Goal: Information Seeking & Learning: Learn about a topic

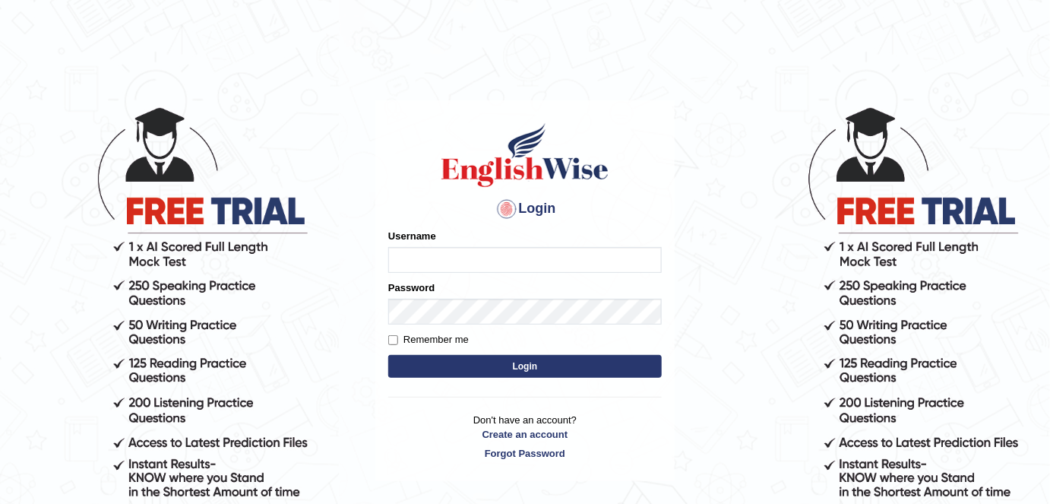
type input "FAridewala_123"
click at [464, 363] on button "Login" at bounding box center [525, 366] width 274 height 23
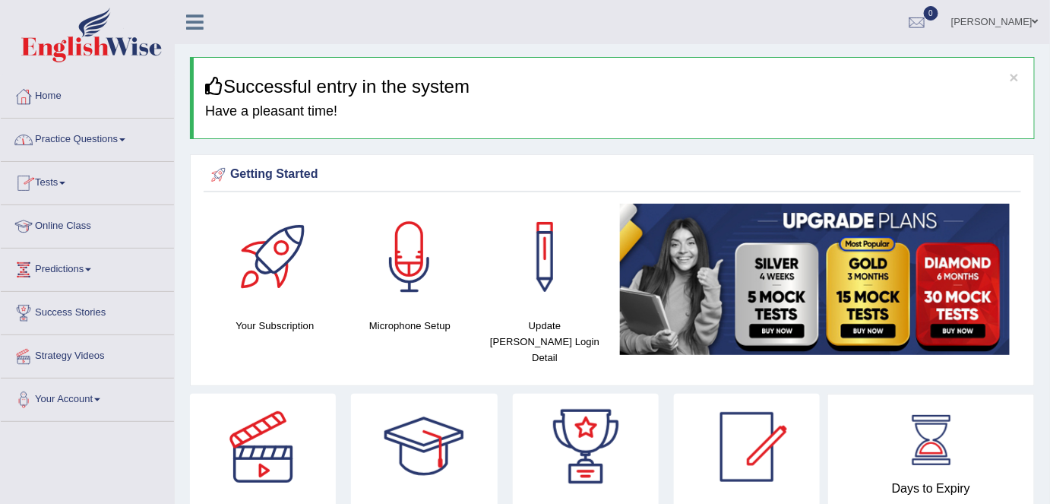
click at [78, 221] on link "Online Class" at bounding box center [87, 224] width 173 height 38
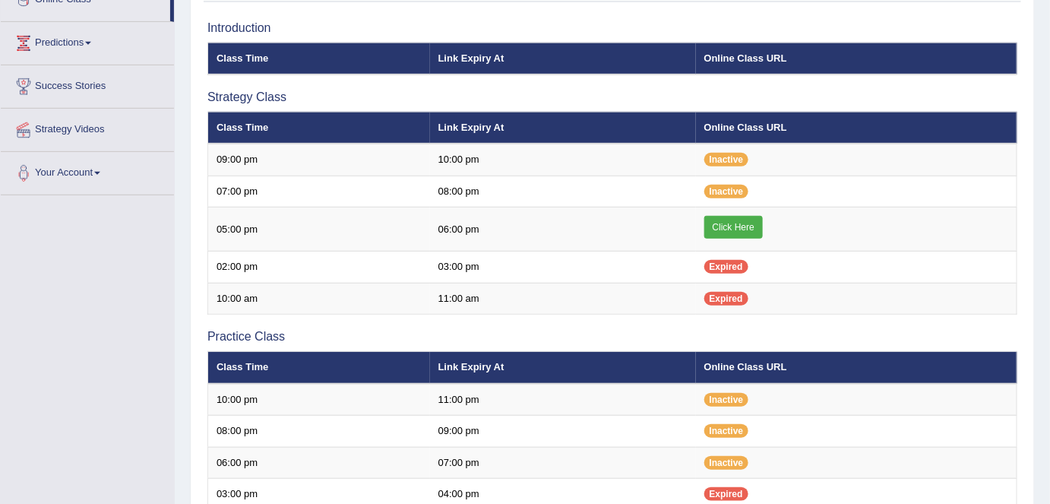
scroll to position [229, 0]
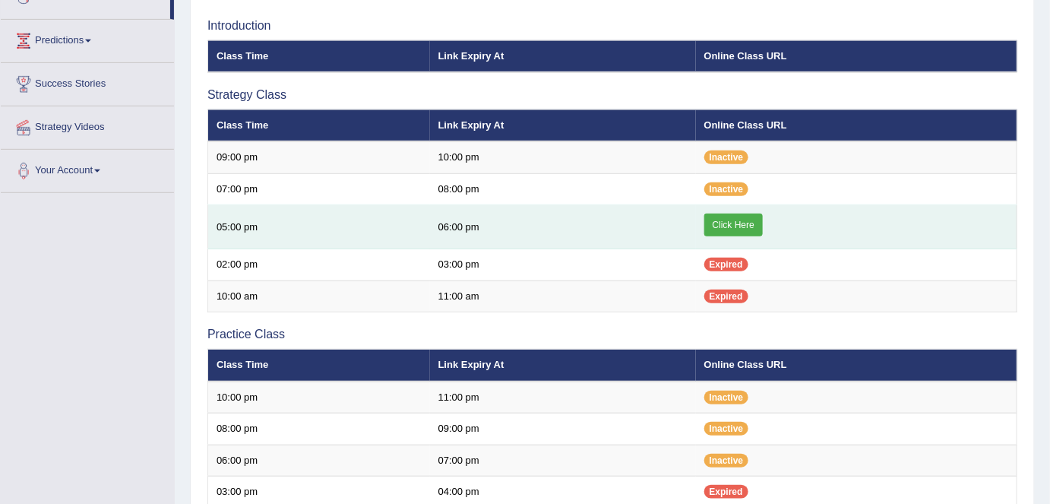
click at [745, 227] on link "Click Here" at bounding box center [733, 225] width 59 height 23
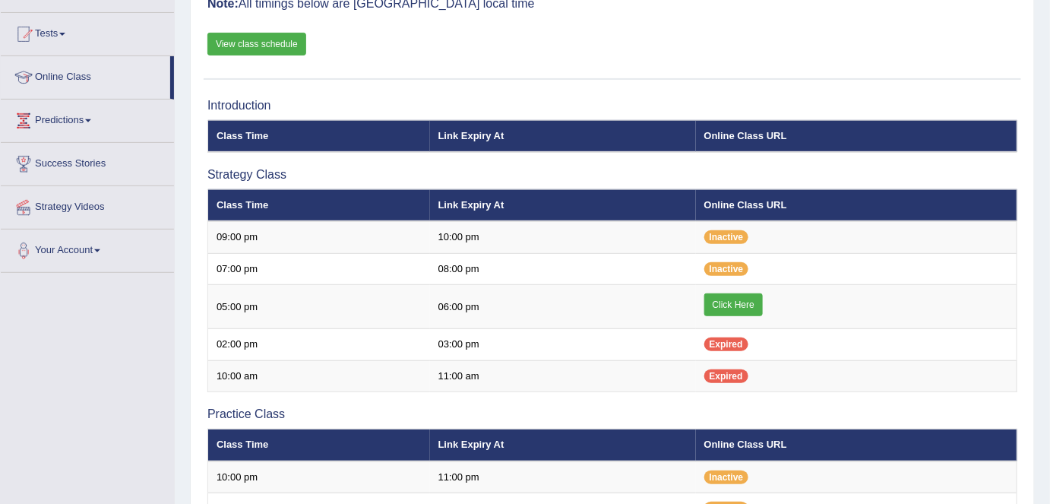
scroll to position [173, 0]
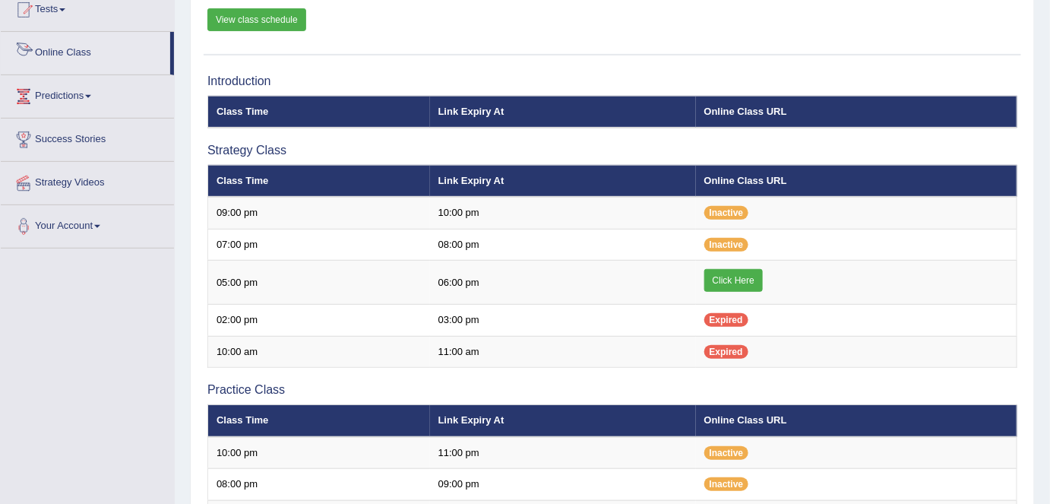
drag, startPoint x: 172, startPoint y: 68, endPoint x: 171, endPoint y: 44, distance: 24.4
click at [171, 44] on li "Online Class" at bounding box center [87, 53] width 173 height 43
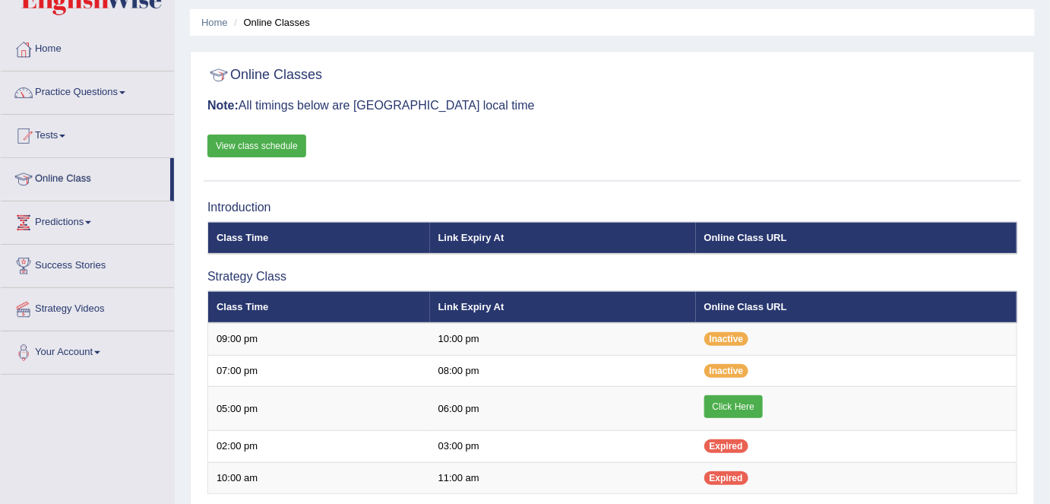
scroll to position [43, 0]
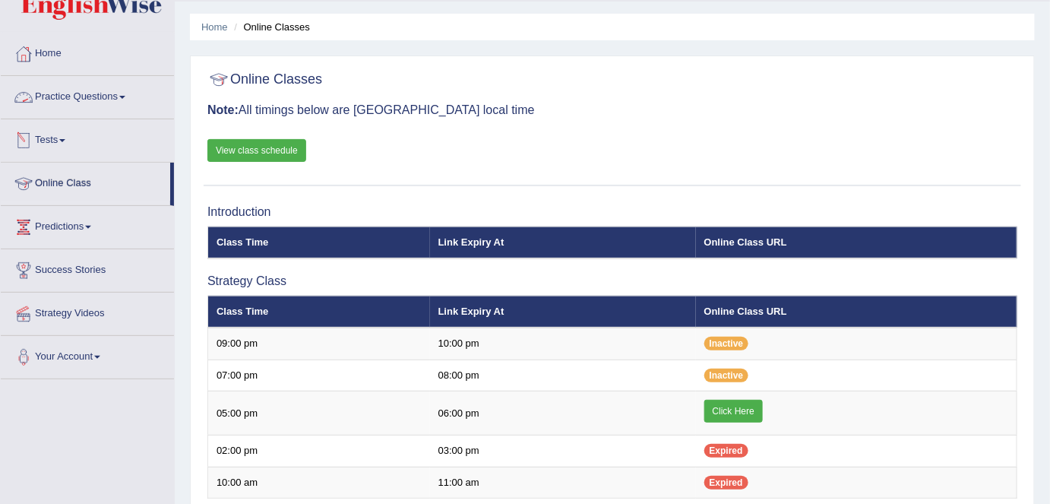
click at [116, 100] on link "Practice Questions" at bounding box center [87, 95] width 173 height 38
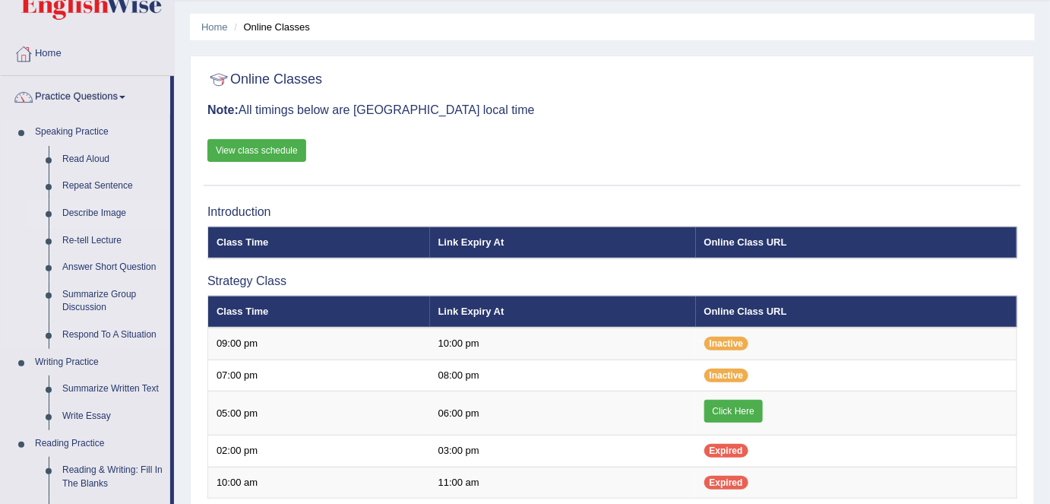
click at [93, 210] on link "Describe Image" at bounding box center [112, 213] width 115 height 27
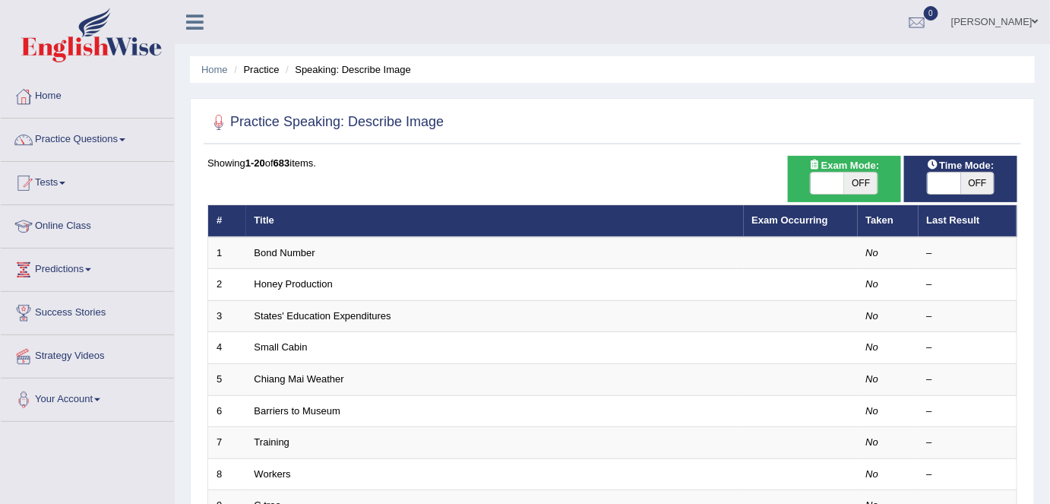
click at [852, 178] on span "OFF" at bounding box center [860, 182] width 33 height 21
checkbox input "true"
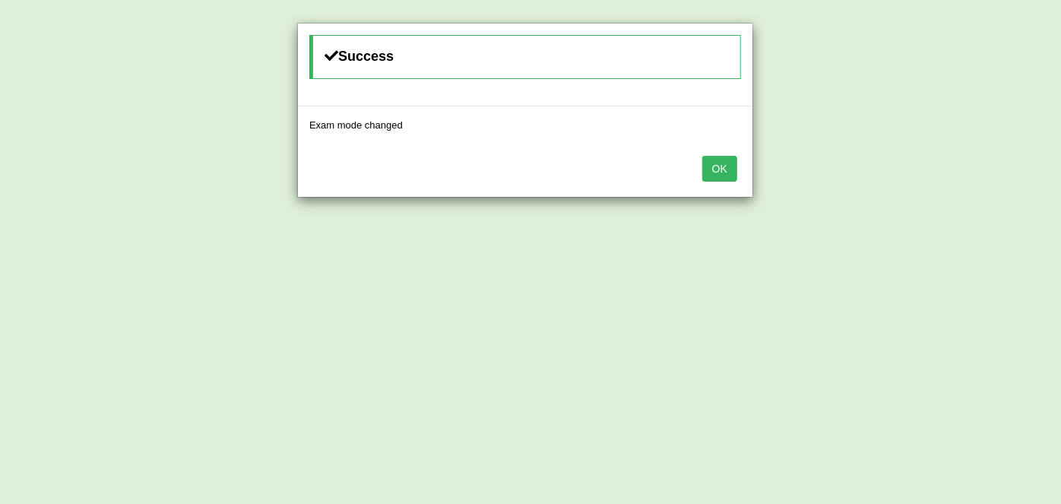
click at [733, 168] on button "OK" at bounding box center [719, 169] width 35 height 26
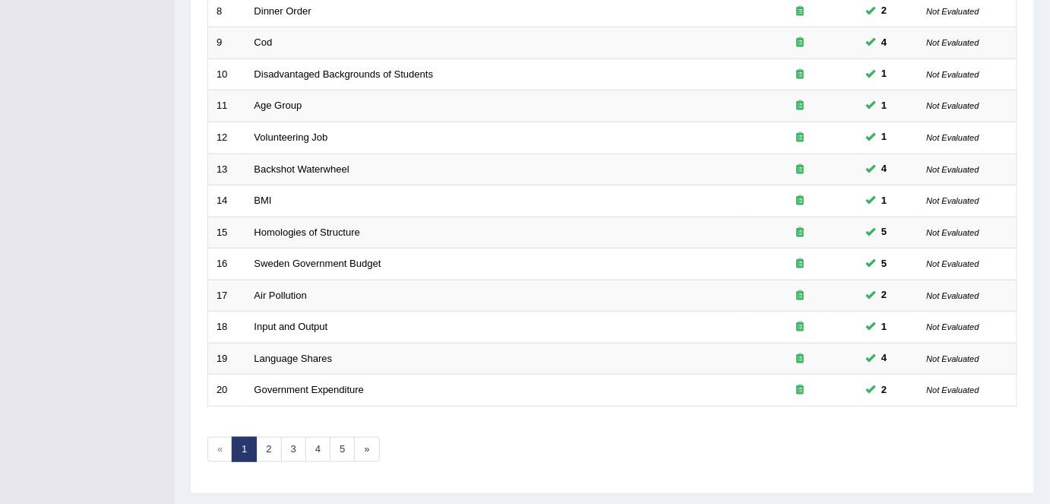
scroll to position [495, 0]
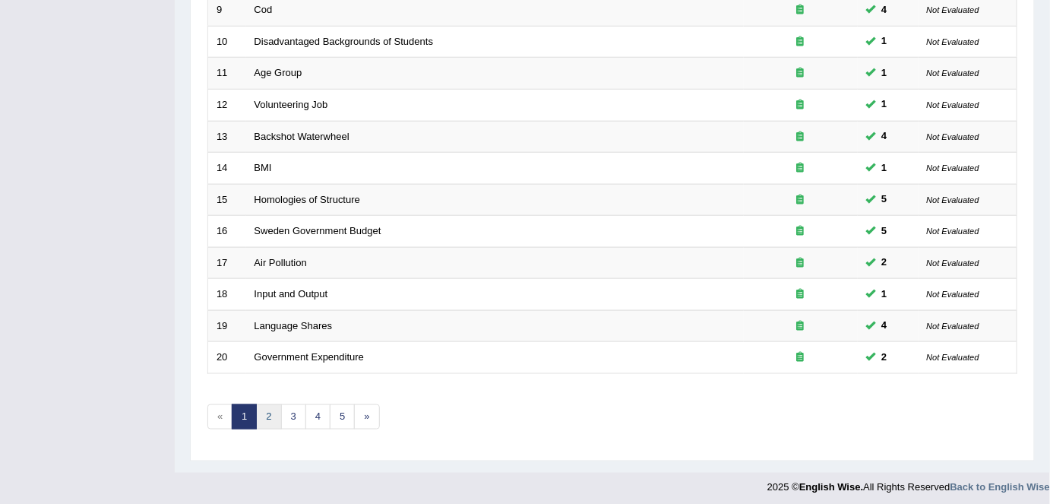
click at [261, 404] on link "2" at bounding box center [268, 416] width 25 height 25
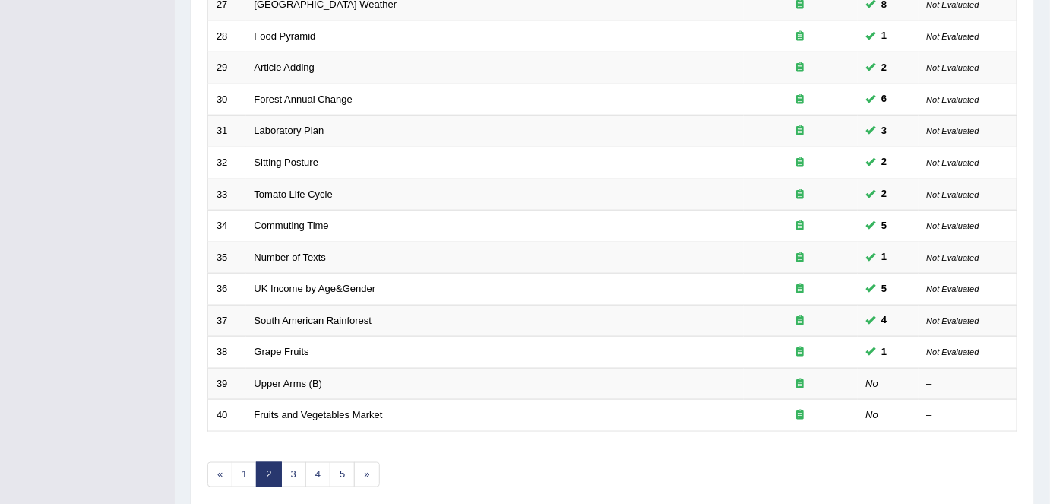
scroll to position [438, 0]
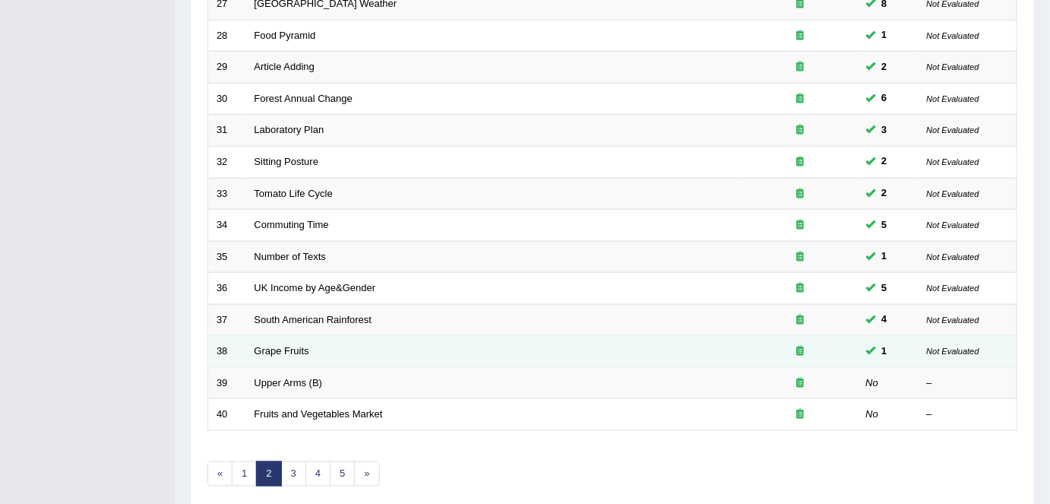
click at [302, 353] on td "Grape Fruits" at bounding box center [495, 352] width 498 height 32
click at [293, 349] on link "Grape Fruits" at bounding box center [282, 350] width 55 height 11
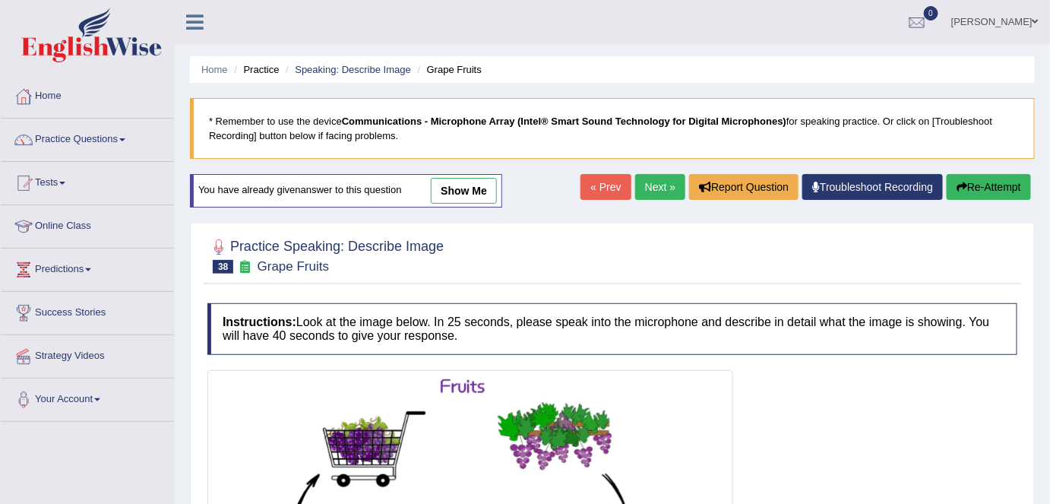
drag, startPoint x: 1040, startPoint y: 152, endPoint x: 1040, endPoint y: 275, distance: 123.1
click at [1040, 275] on div "Home Practice Speaking: Describe Image Grape Fruits * Remember to use the devic…" at bounding box center [612, 393] width 875 height 786
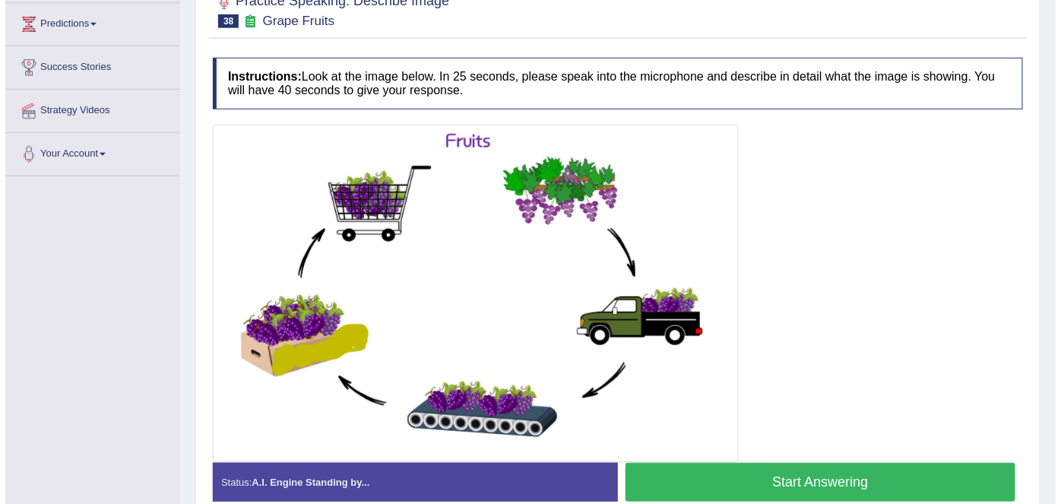
scroll to position [248, 0]
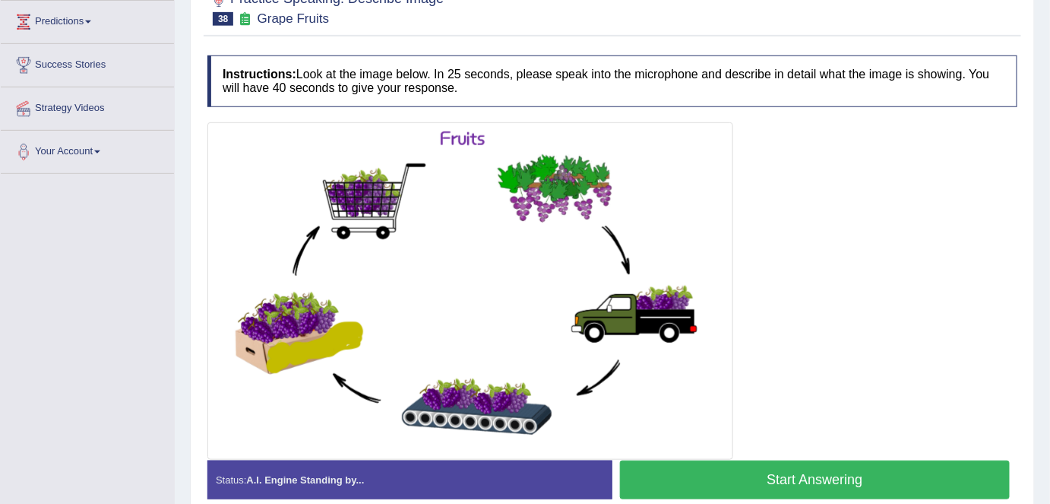
click at [835, 473] on button "Start Answering" at bounding box center [815, 479] width 390 height 39
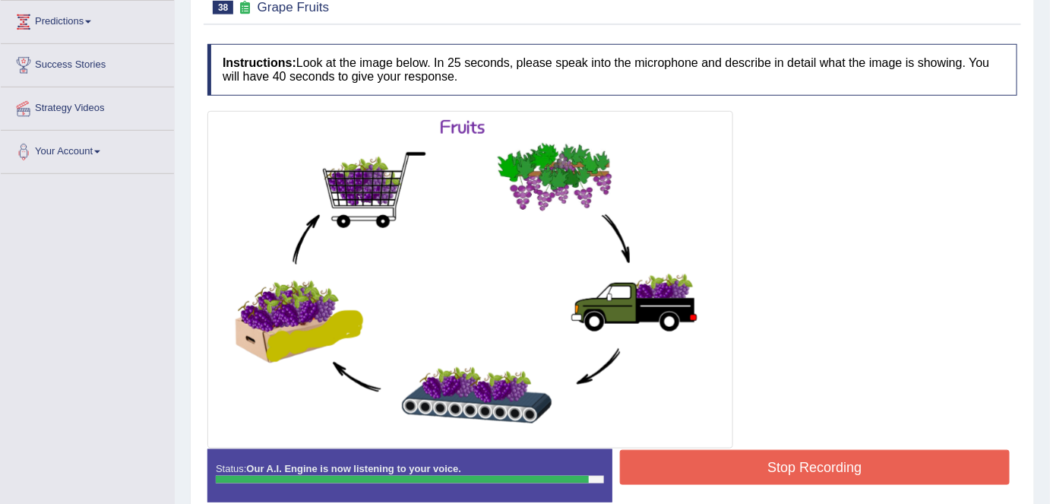
click at [835, 473] on button "Stop Recording" at bounding box center [815, 467] width 390 height 35
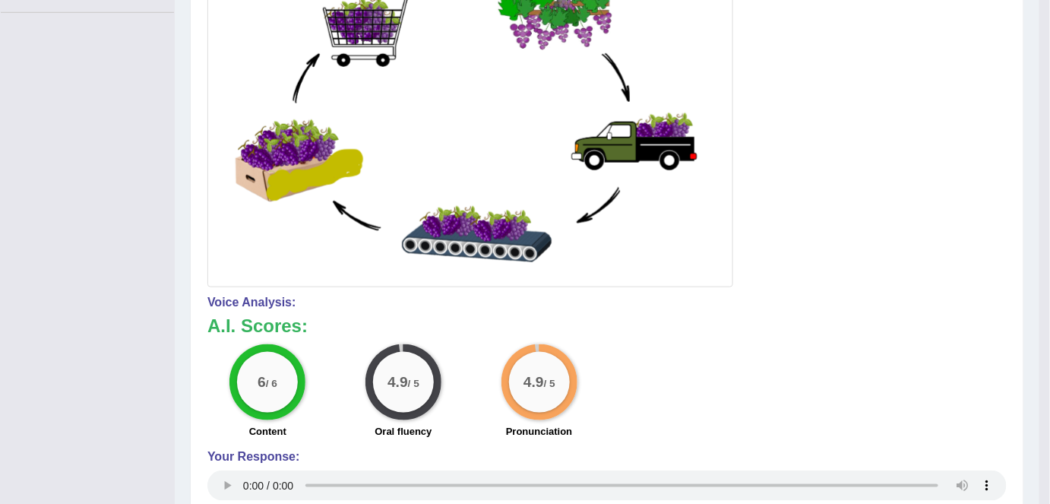
scroll to position [410, 0]
drag, startPoint x: 1052, startPoint y: 226, endPoint x: 1057, endPoint y: 337, distance: 111.8
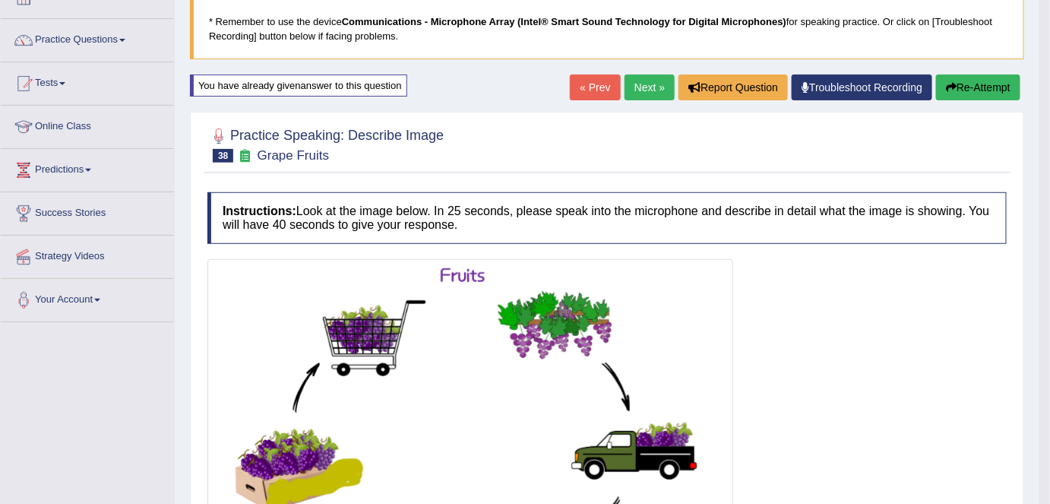
scroll to position [97, 0]
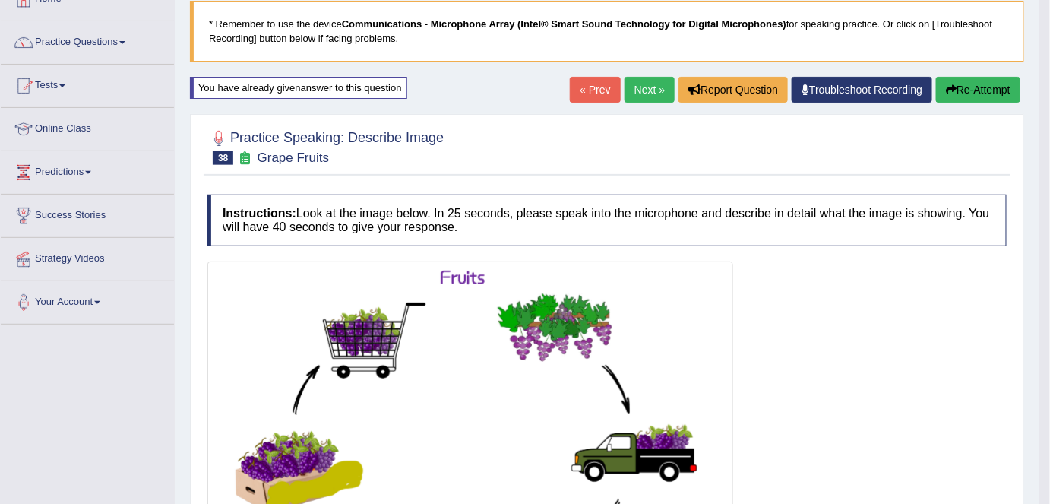
click at [958, 90] on button "Re-Attempt" at bounding box center [978, 90] width 84 height 26
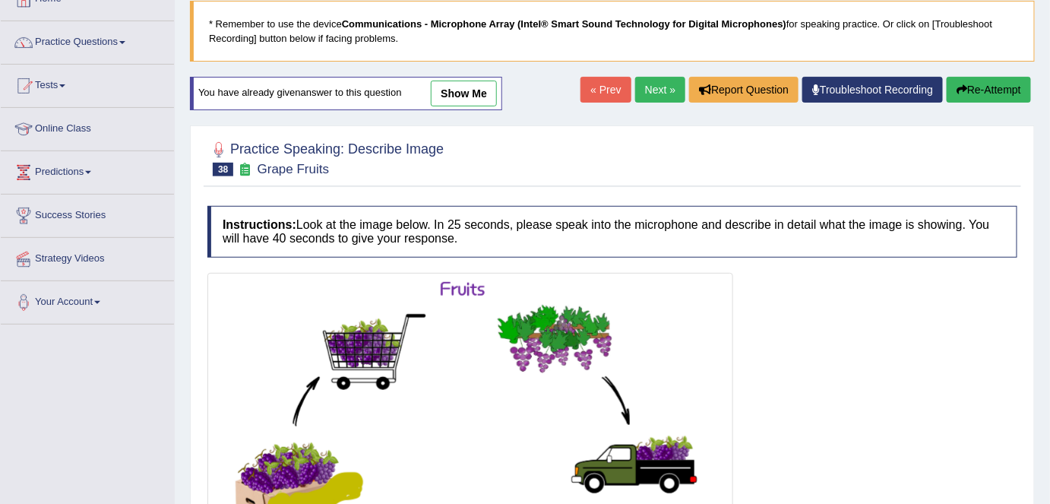
scroll to position [318, 0]
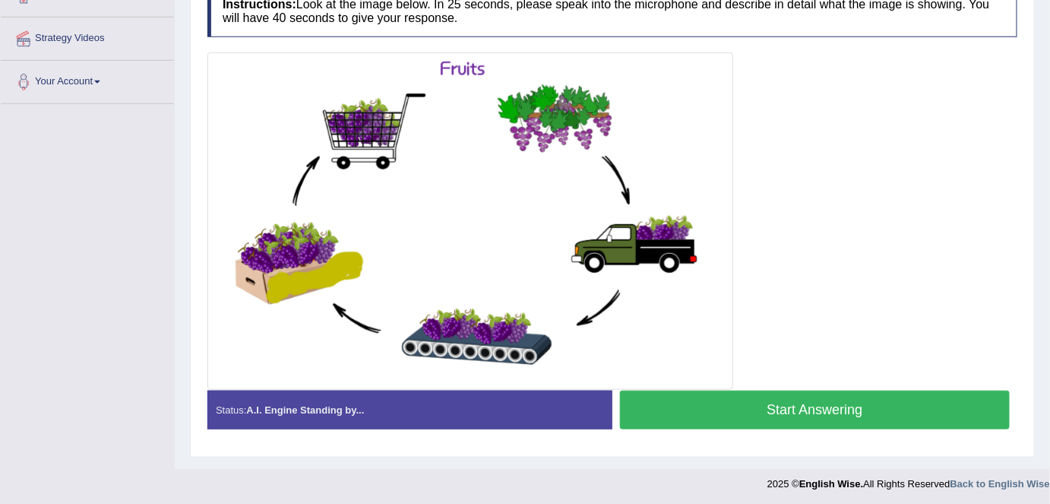
click at [766, 413] on button "Start Answering" at bounding box center [815, 410] width 390 height 39
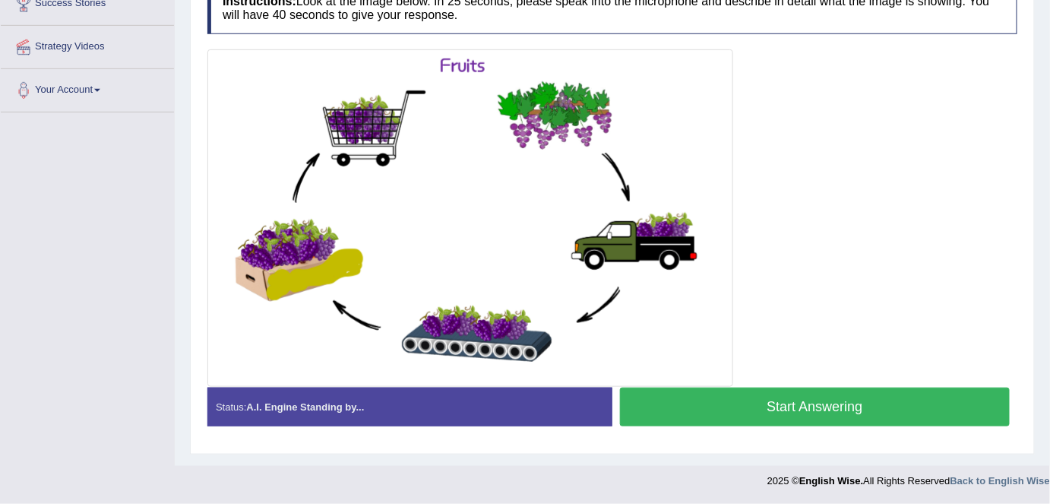
scroll to position [306, 0]
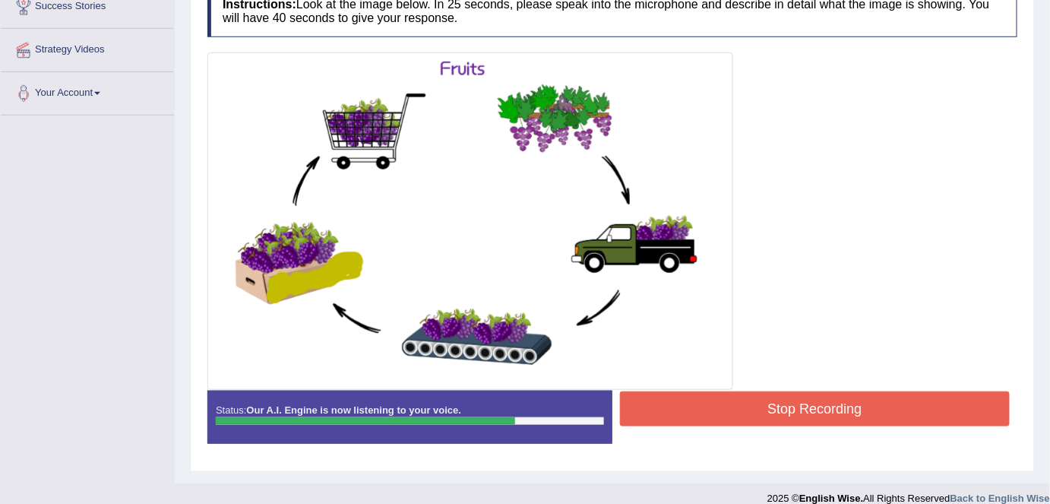
click at [766, 413] on button "Stop Recording" at bounding box center [815, 408] width 390 height 35
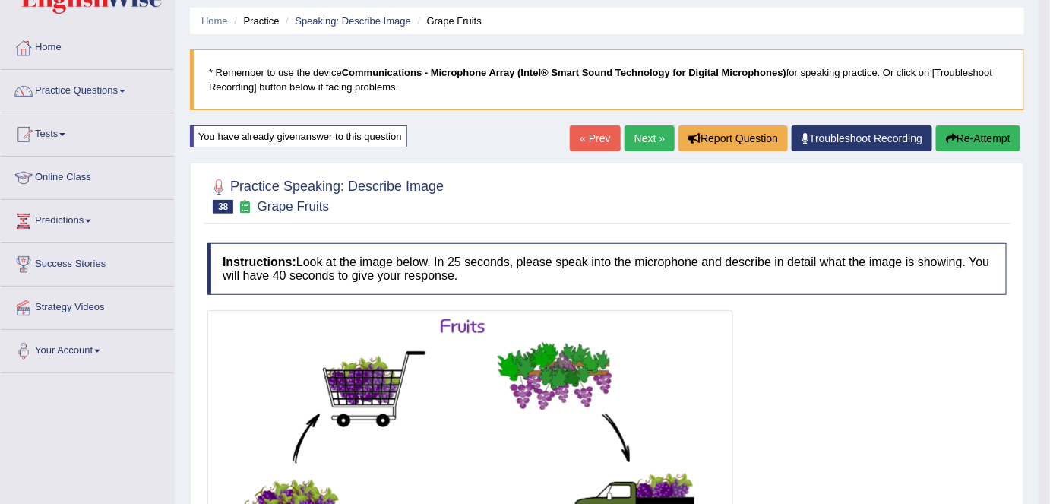
scroll to position [63, 0]
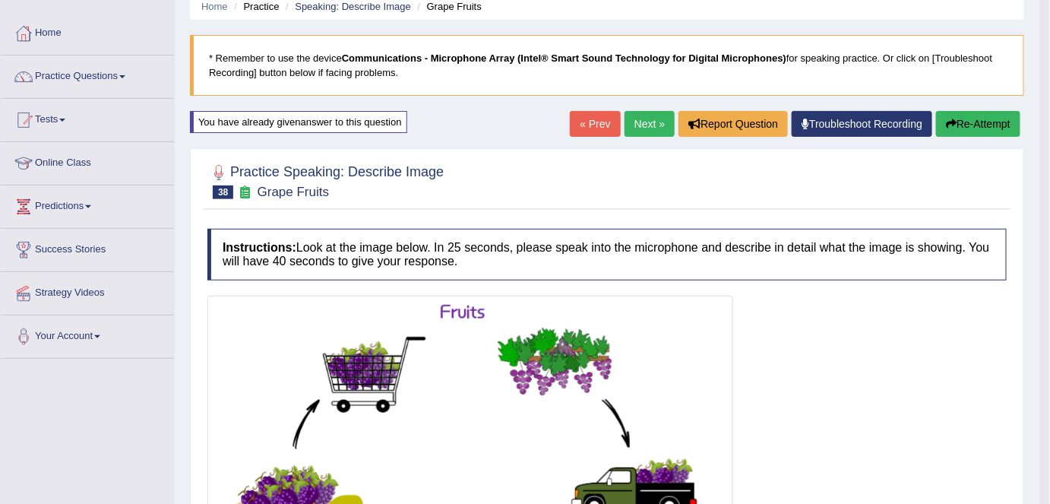
click at [1002, 161] on div at bounding box center [606, 180] width 799 height 46
click at [983, 126] on button "Re-Attempt" at bounding box center [978, 124] width 84 height 26
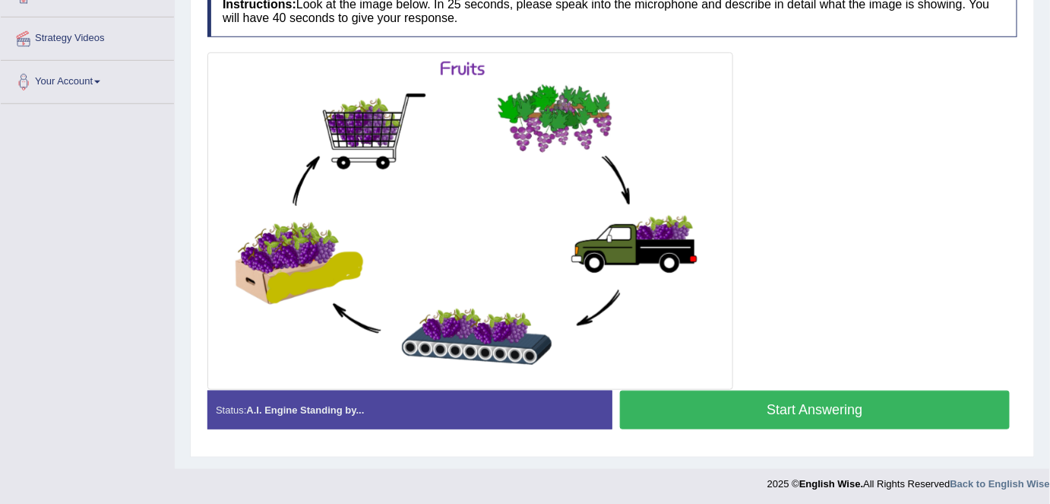
click at [863, 396] on button "Start Answering" at bounding box center [815, 410] width 390 height 39
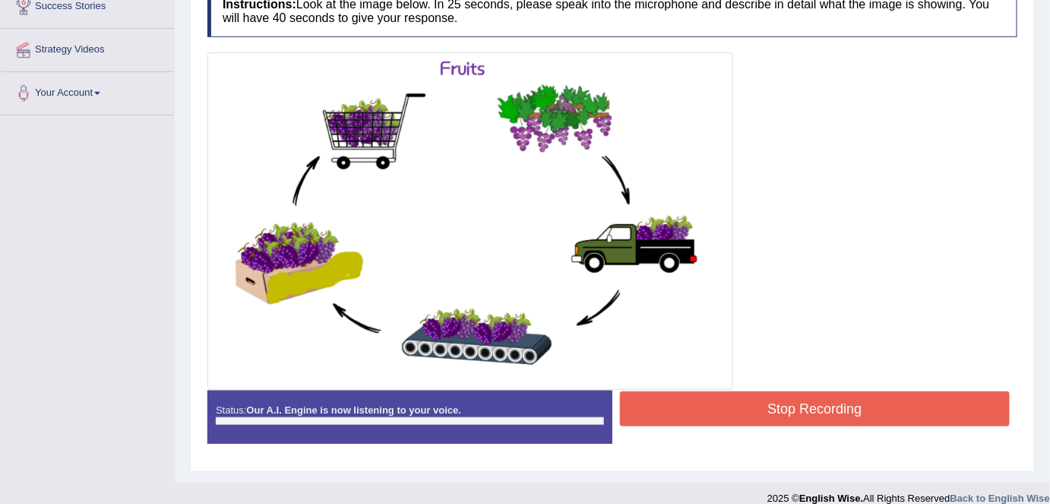
scroll to position [318, 0]
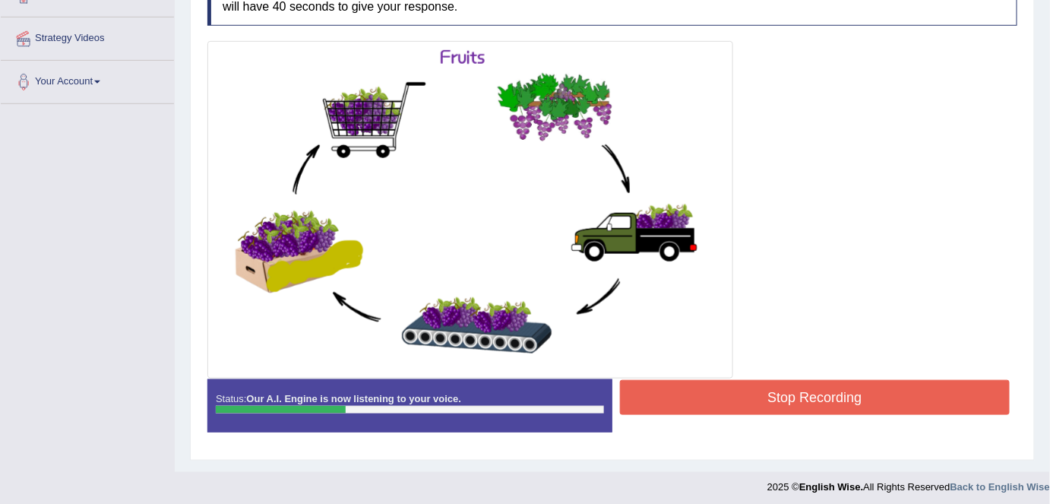
drag, startPoint x: 858, startPoint y: 413, endPoint x: 855, endPoint y: 397, distance: 16.2
click at [855, 397] on div "Stop Recording" at bounding box center [814, 399] width 405 height 39
click at [855, 397] on button "Stop Recording" at bounding box center [815, 397] width 390 height 35
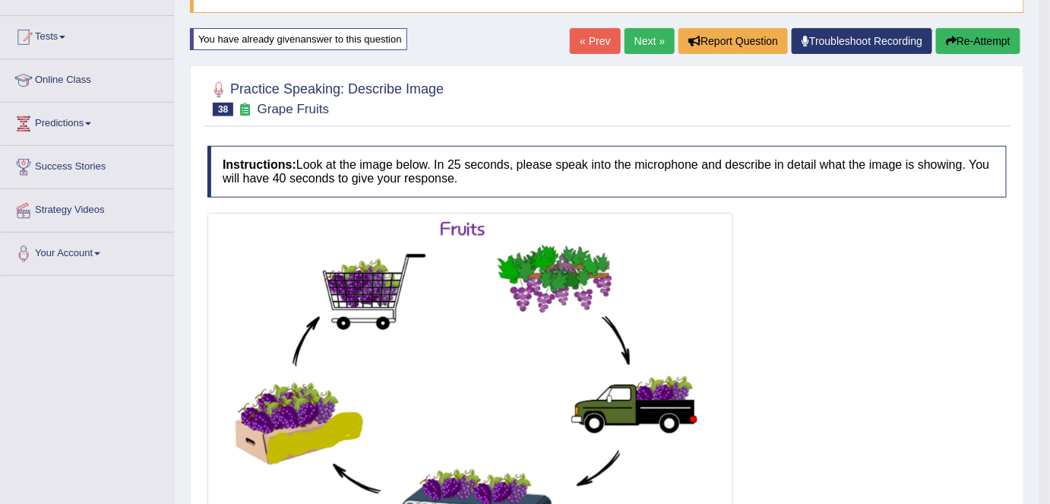
scroll to position [144, 0]
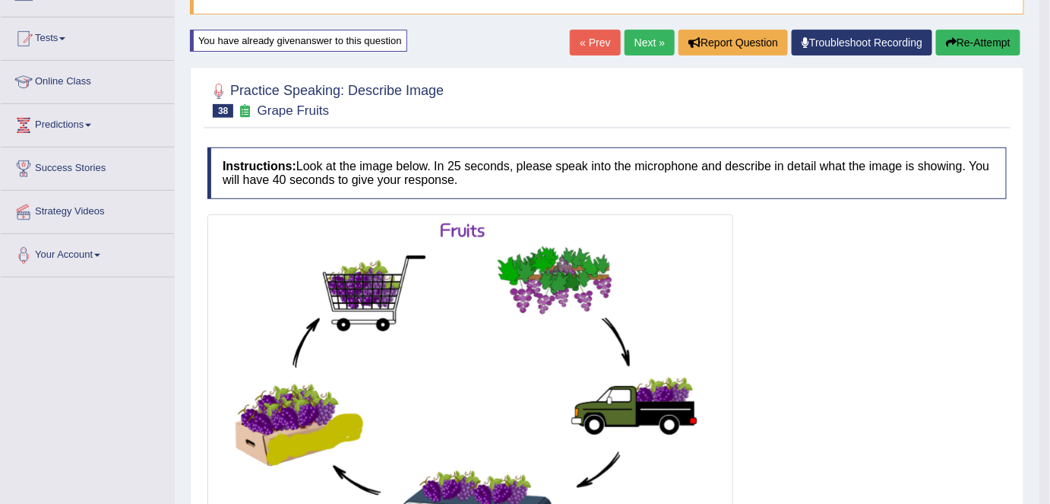
click at [967, 35] on button "Re-Attempt" at bounding box center [978, 43] width 84 height 26
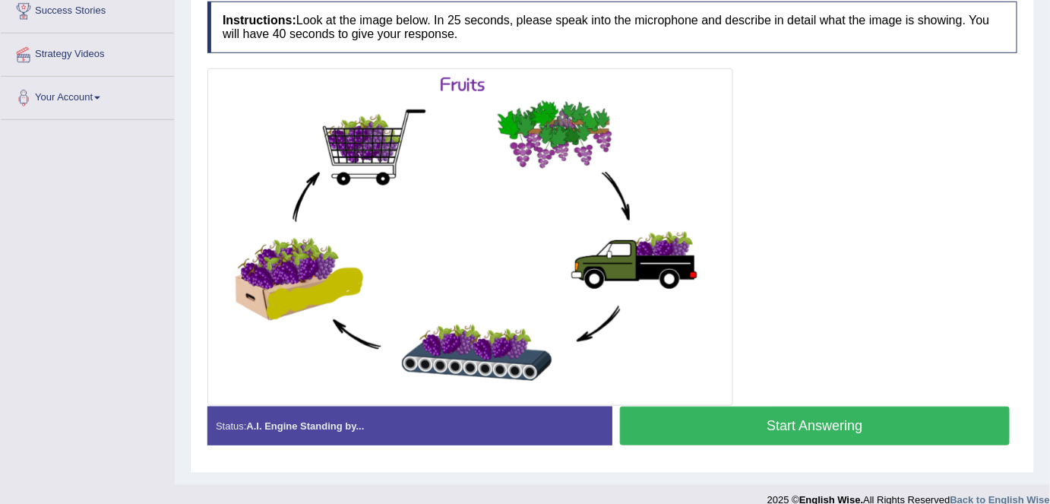
scroll to position [304, 0]
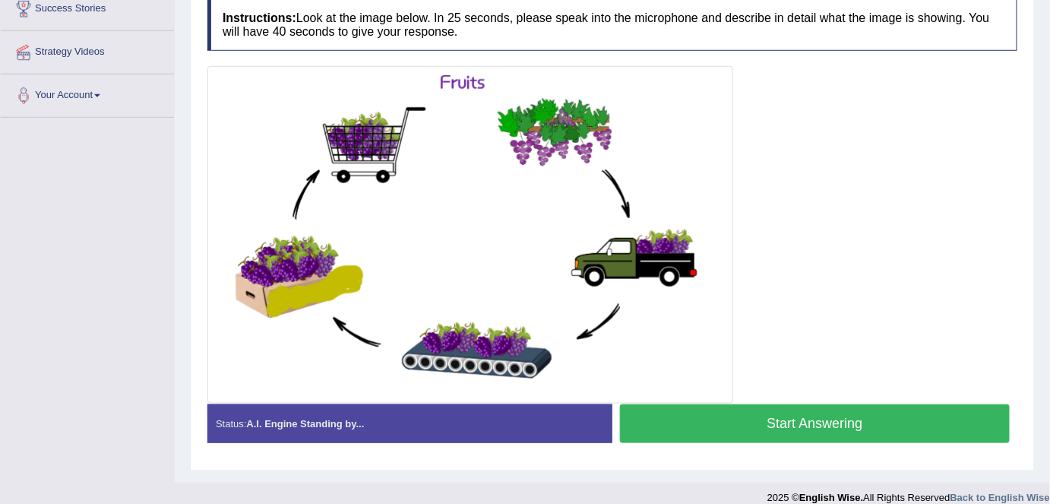
click at [815, 410] on button "Start Answering" at bounding box center [815, 423] width 390 height 39
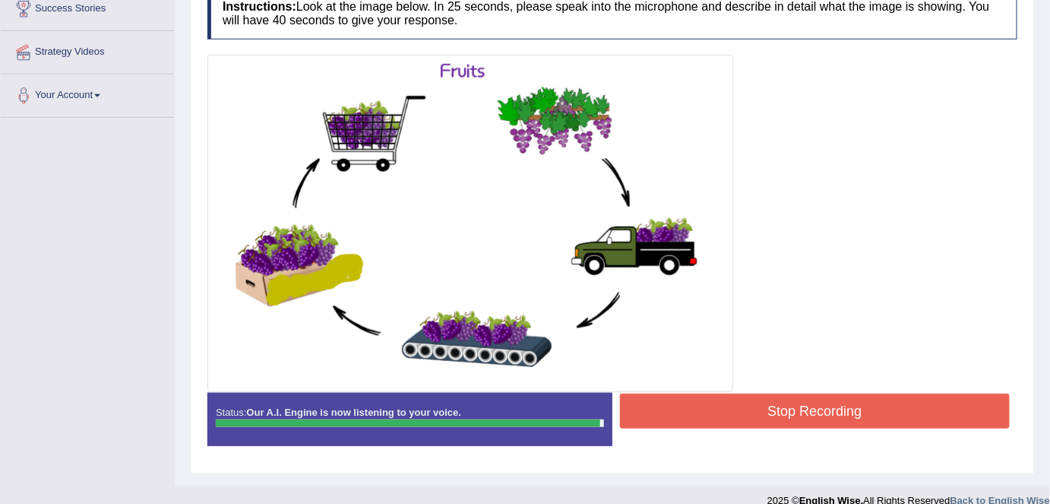
click at [815, 410] on button "Stop Recording" at bounding box center [815, 411] width 390 height 35
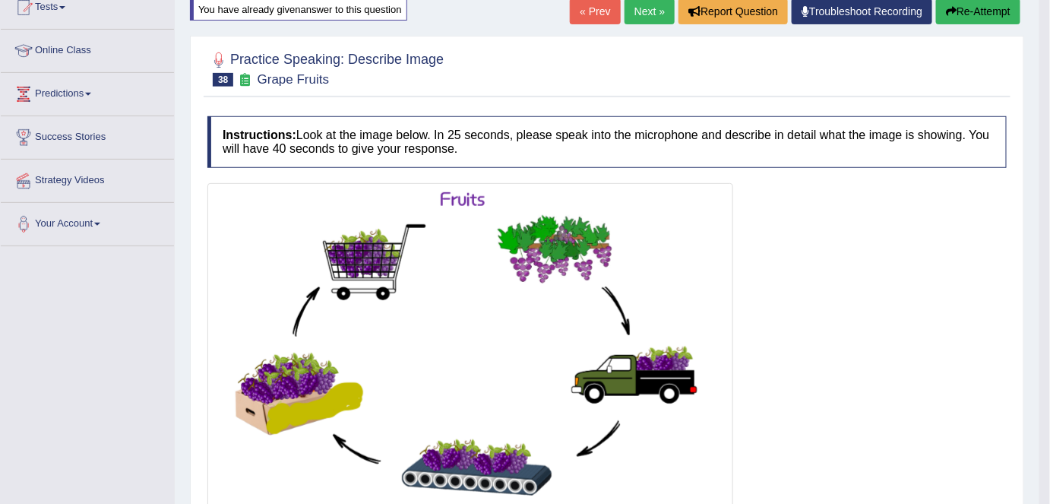
scroll to position [41, 0]
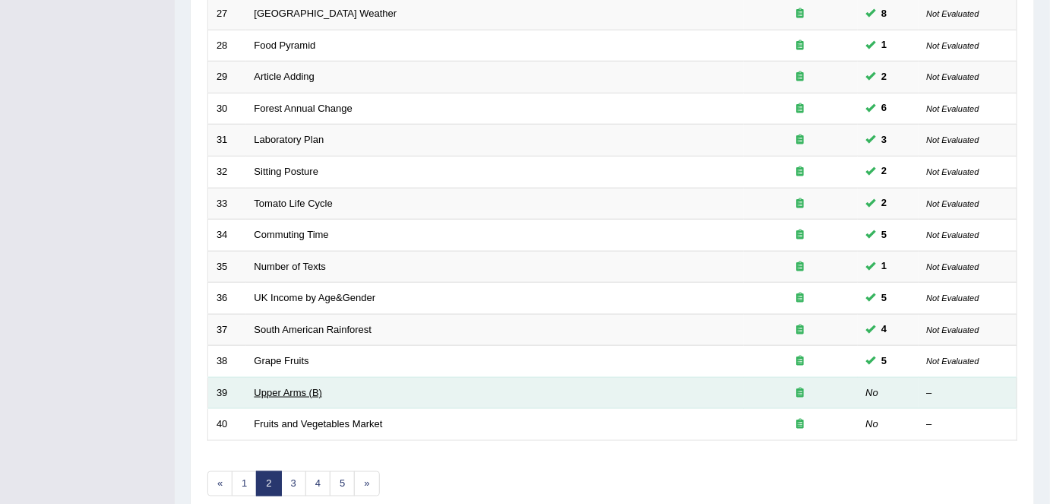
click at [320, 391] on link "Upper Arms (B)" at bounding box center [289, 392] width 68 height 11
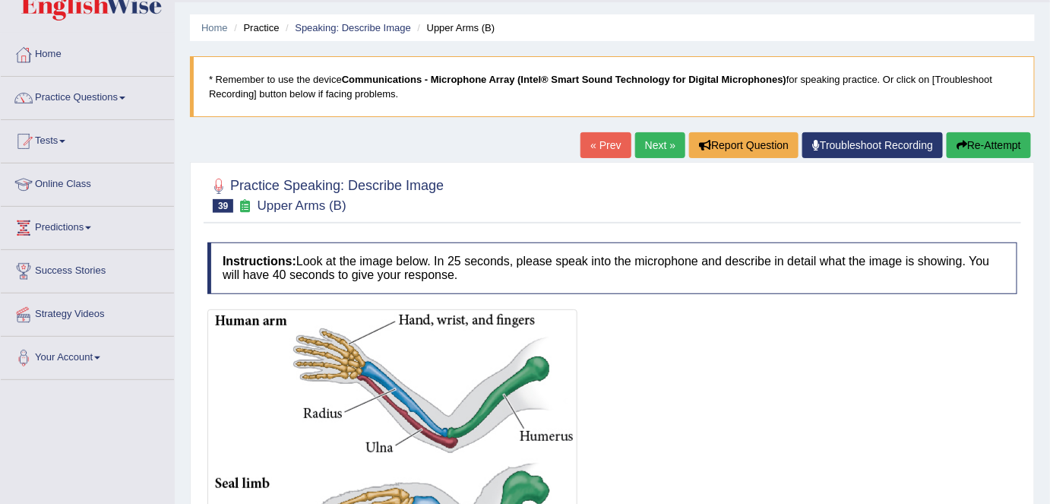
scroll to position [46, 0]
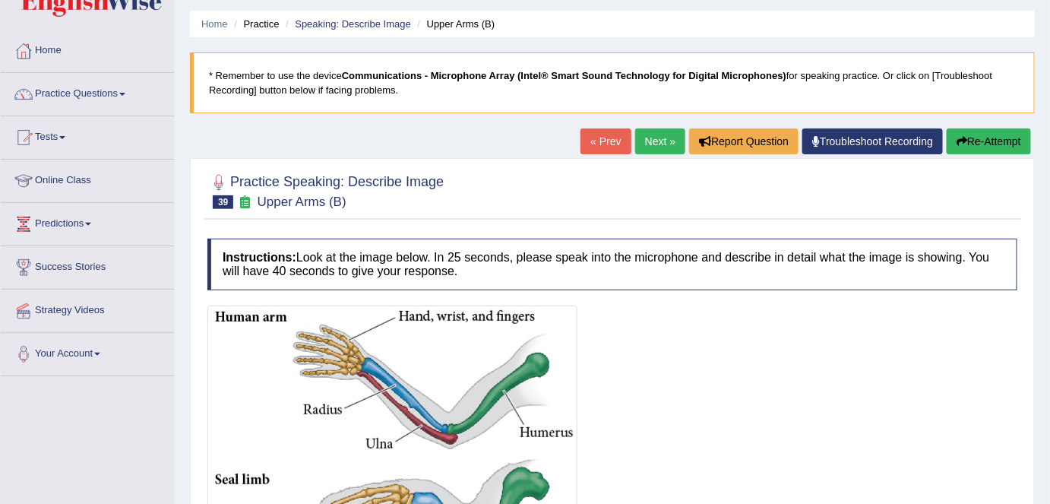
drag, startPoint x: 1037, startPoint y: 203, endPoint x: 1035, endPoint y: 288, distance: 85.1
click at [1035, 288] on div "Home Practice Speaking: Describe Image Upper Arms (B) * Remember to use the dev…" at bounding box center [612, 474] width 875 height 1040
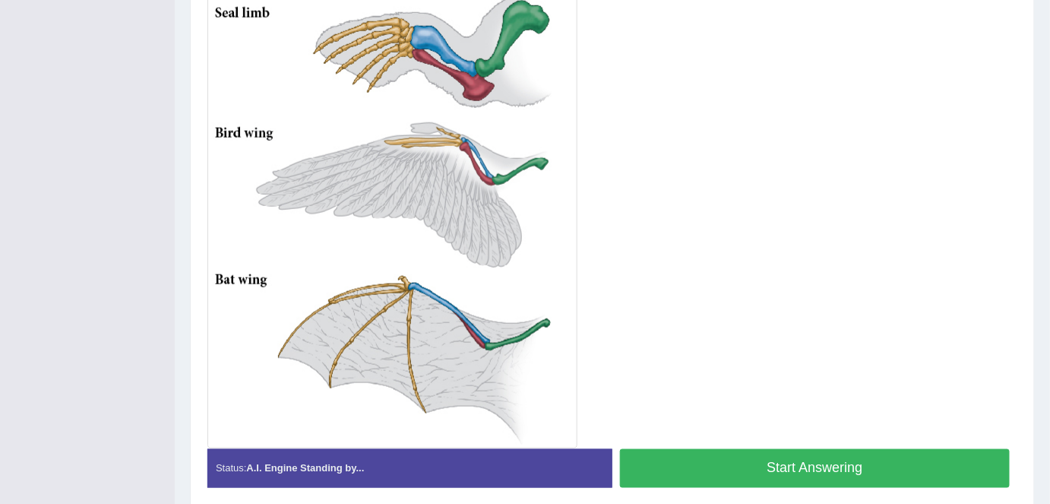
scroll to position [513, 0]
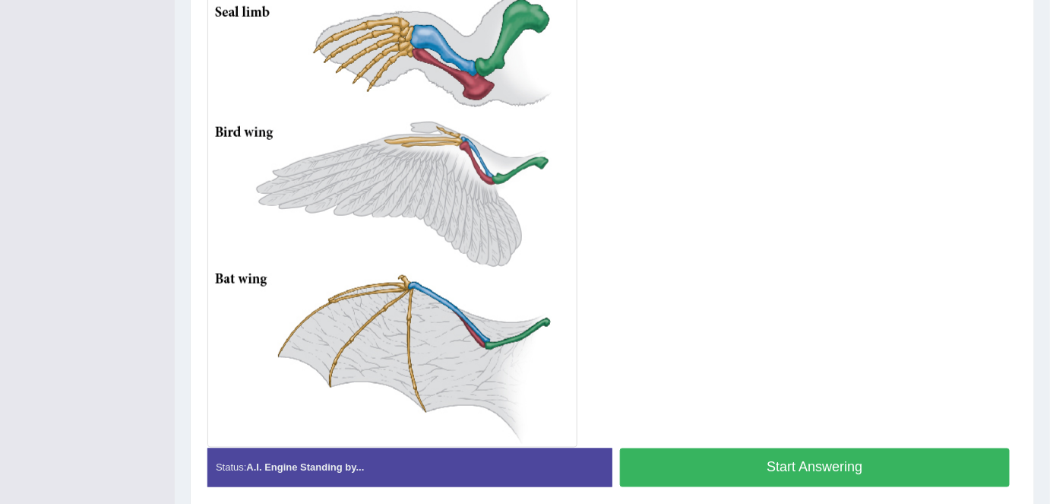
click at [883, 470] on button "Start Answering" at bounding box center [815, 467] width 390 height 39
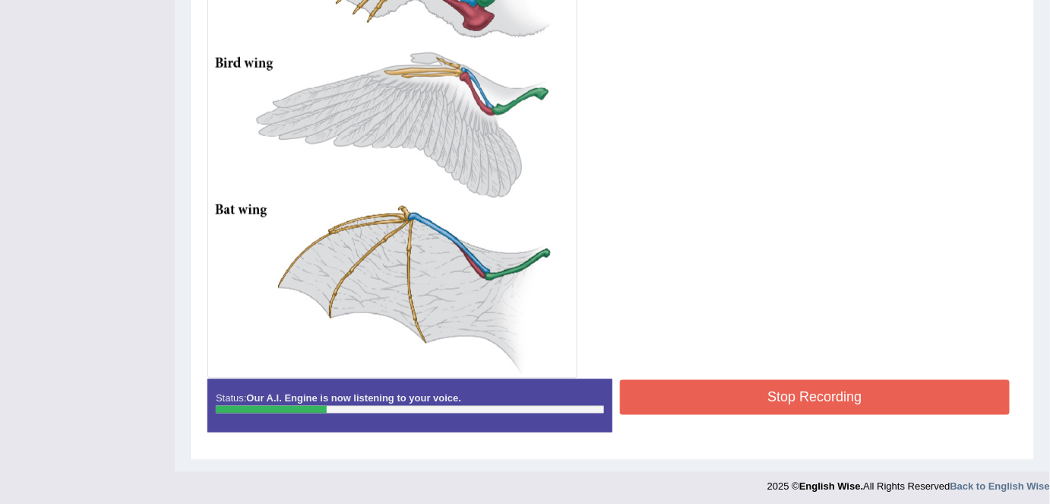
scroll to position [585, 0]
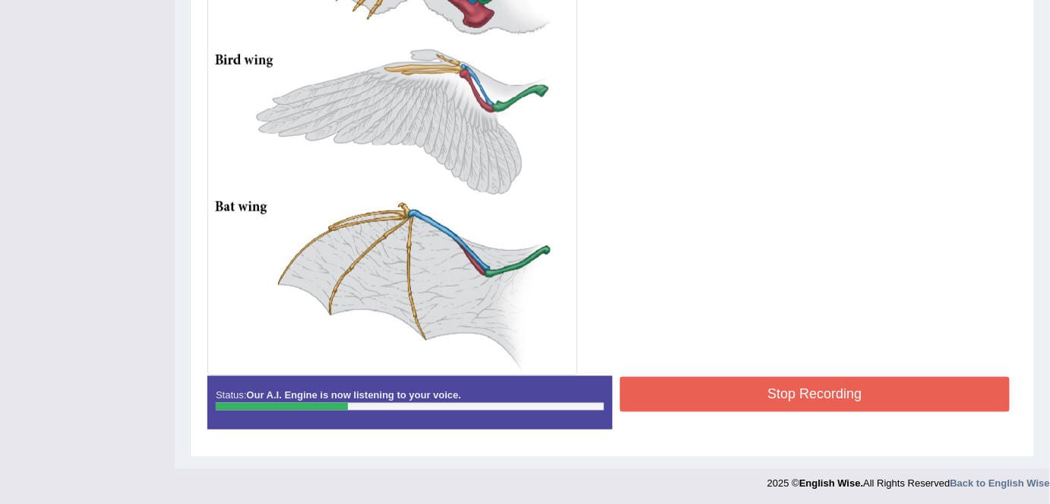
drag, startPoint x: 786, startPoint y: 366, endPoint x: 784, endPoint y: 379, distance: 13.8
click at [784, 379] on div "Instructions: Look at the image below. In 25 seconds, please speak into the mic…" at bounding box center [613, 69] width 818 height 757
click at [784, 379] on button "Stop Recording" at bounding box center [815, 394] width 390 height 35
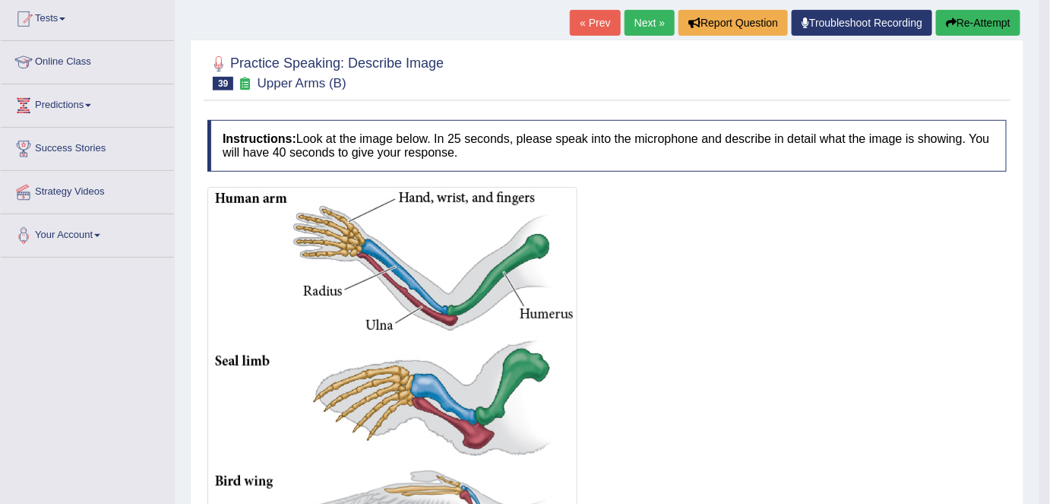
scroll to position [156, 0]
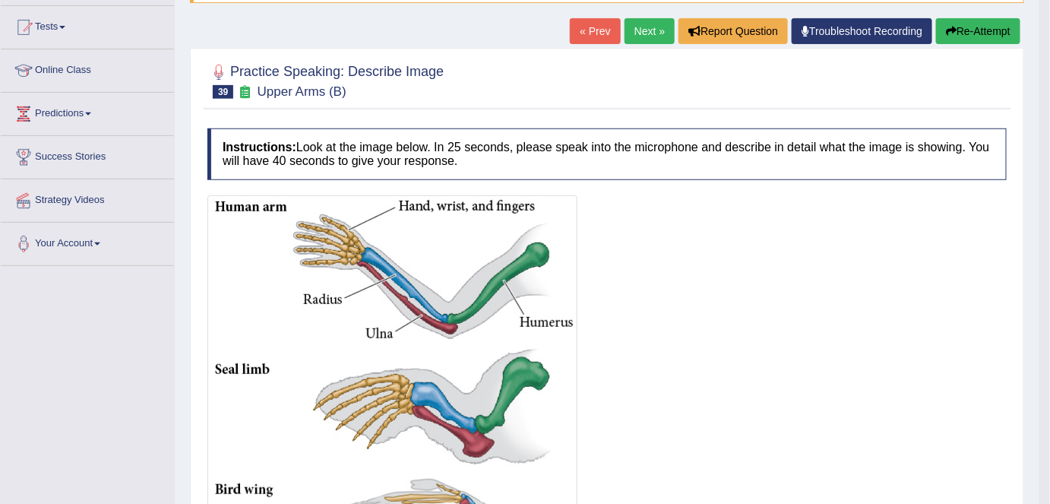
drag, startPoint x: 1053, startPoint y: 283, endPoint x: 1055, endPoint y: 69, distance: 214.3
click at [1049, 69] on html "Toggle navigation Home Practice Questions Speaking Practice Read Aloud Repeat S…" at bounding box center [525, 96] width 1050 height 504
click at [984, 29] on button "Re-Attempt" at bounding box center [978, 31] width 84 height 26
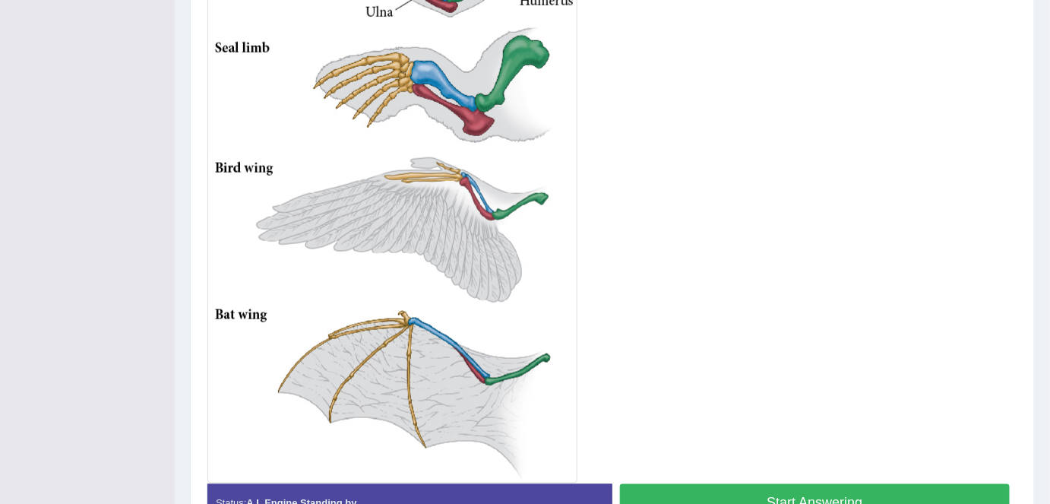
scroll to position [519, 0]
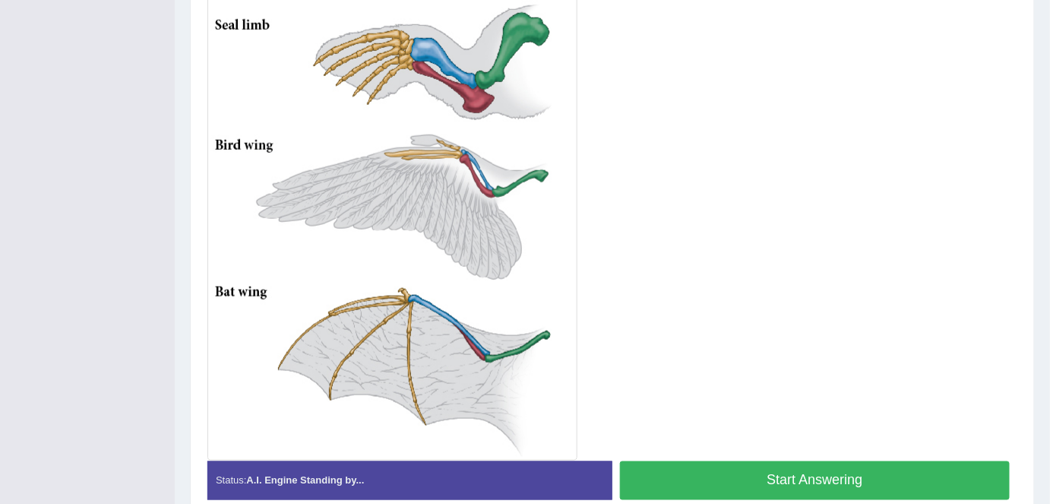
drag, startPoint x: 0, startPoint y: 0, endPoint x: 1036, endPoint y: 284, distance: 1074.0
click at [821, 465] on button "Start Answering" at bounding box center [815, 480] width 390 height 39
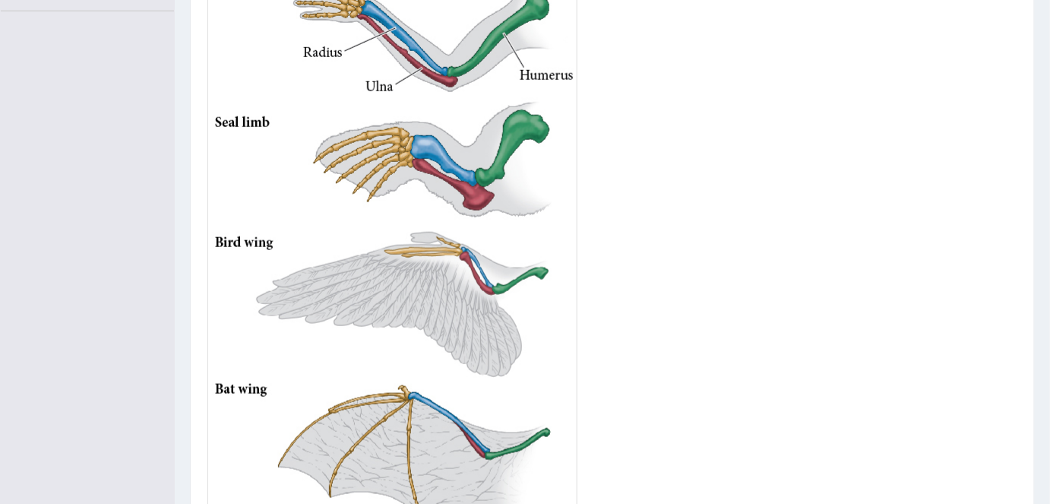
scroll to position [415, 0]
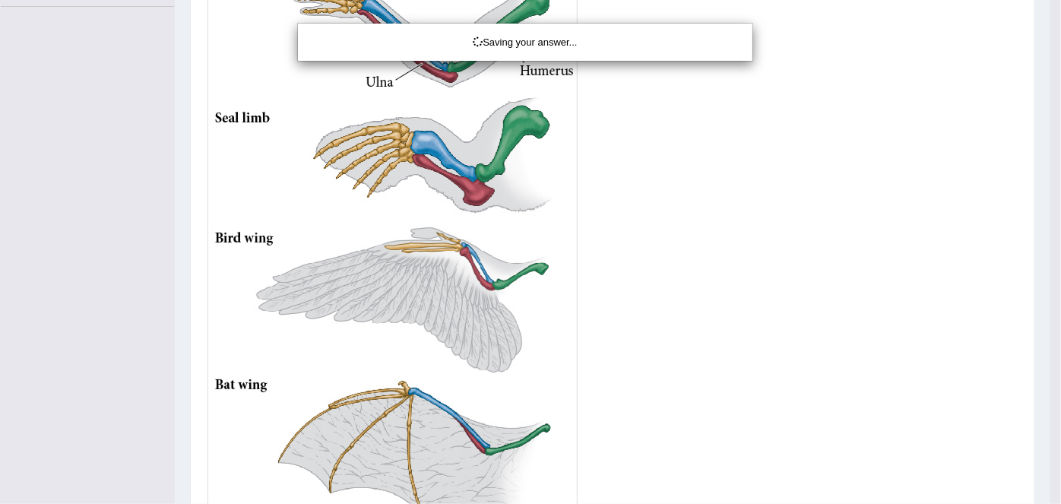
drag, startPoint x: 1055, startPoint y: 186, endPoint x: 941, endPoint y: 270, distance: 142.0
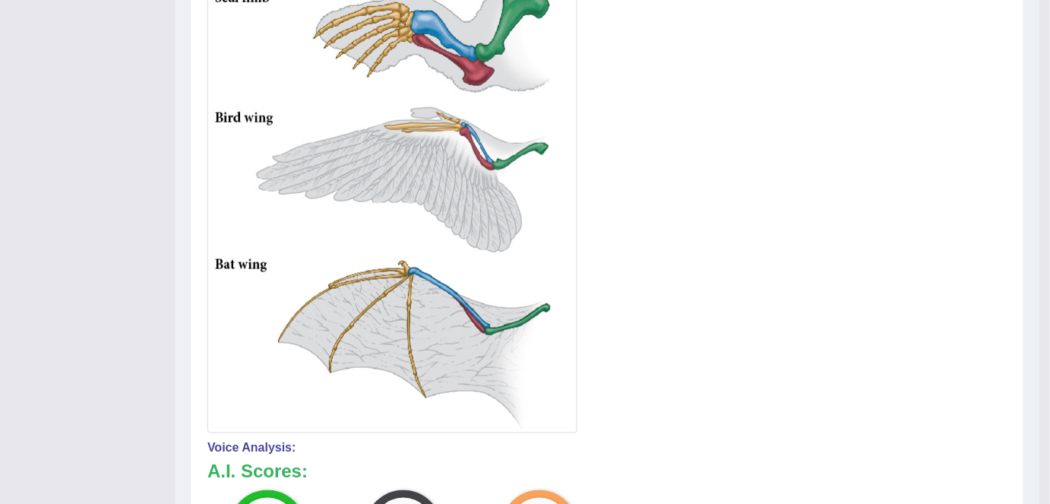
scroll to position [163, 0]
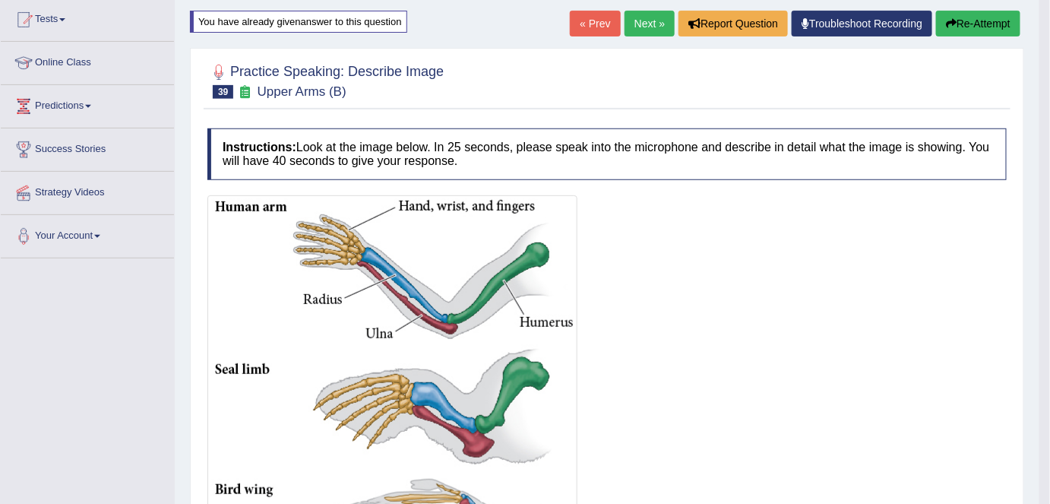
click at [963, 27] on button "Re-Attempt" at bounding box center [978, 24] width 84 height 26
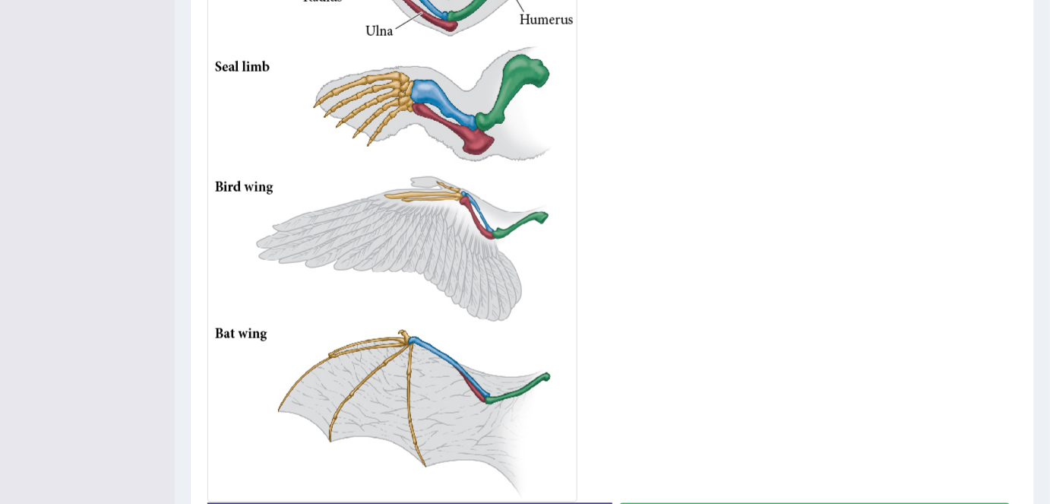
scroll to position [590, 0]
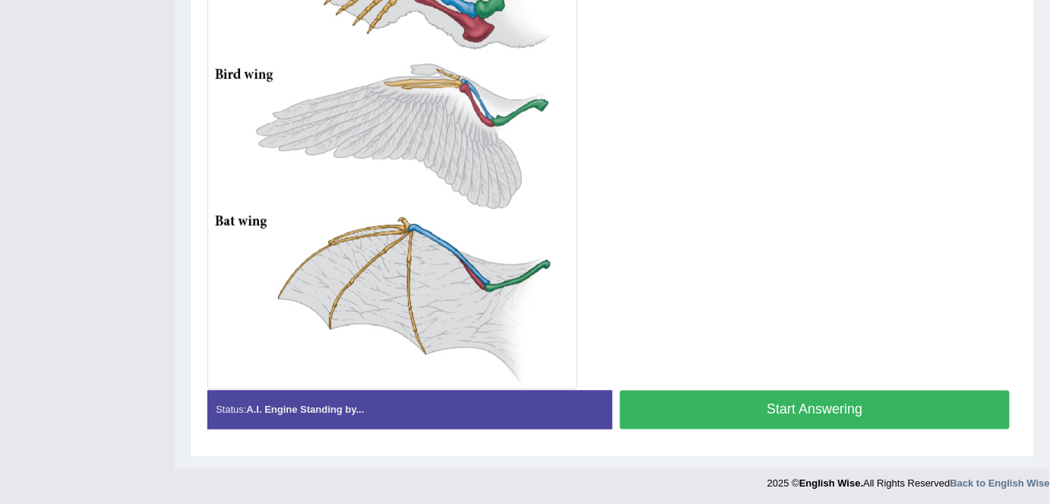
drag, startPoint x: 0, startPoint y: 0, endPoint x: 1058, endPoint y: 322, distance: 1105.8
click at [810, 412] on button "Start Answering" at bounding box center [815, 410] width 390 height 39
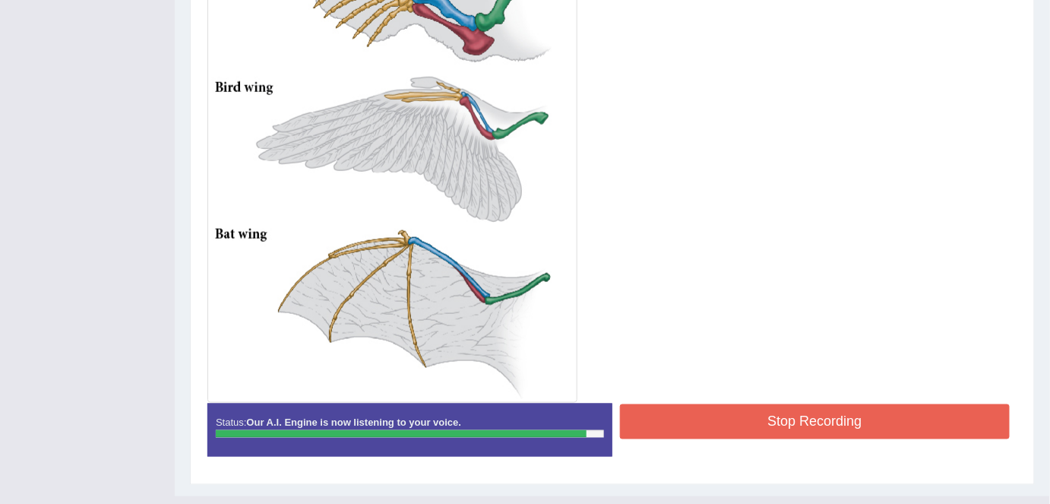
scroll to position [508, 0]
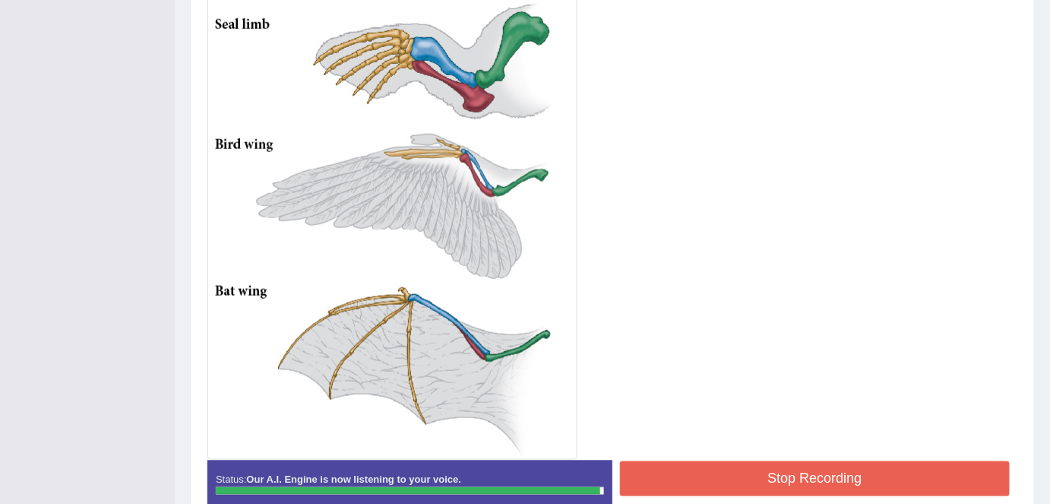
click at [865, 476] on button "Stop Recording" at bounding box center [815, 478] width 390 height 35
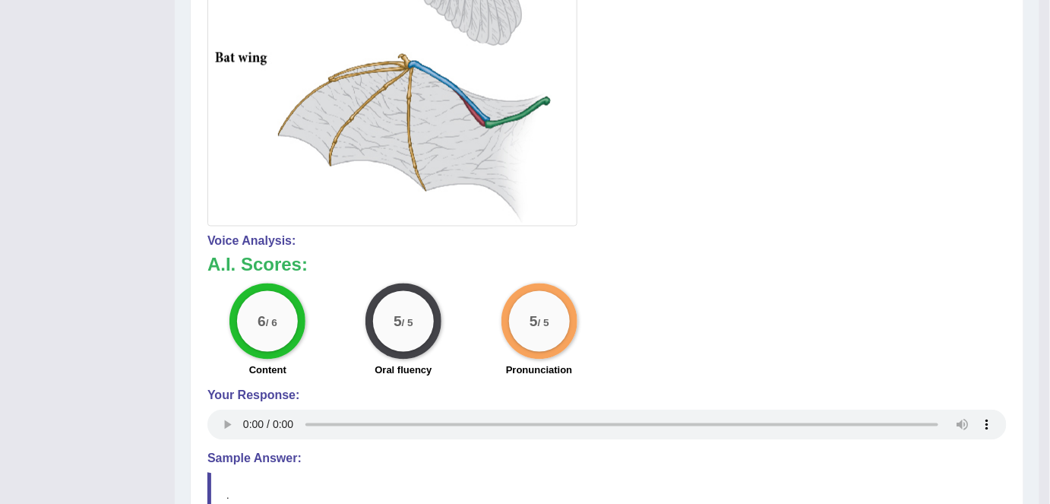
scroll to position [900, 0]
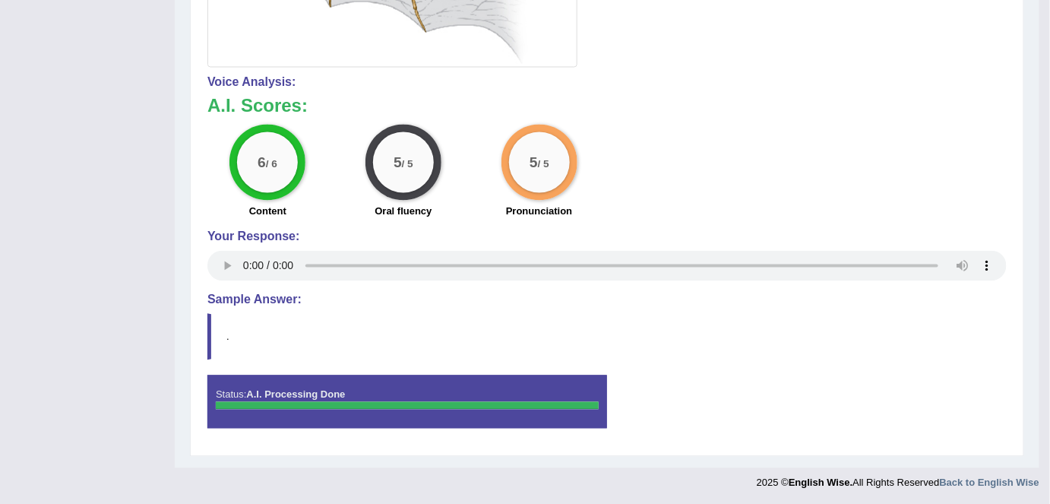
drag, startPoint x: 850, startPoint y: 292, endPoint x: 730, endPoint y: 162, distance: 177.4
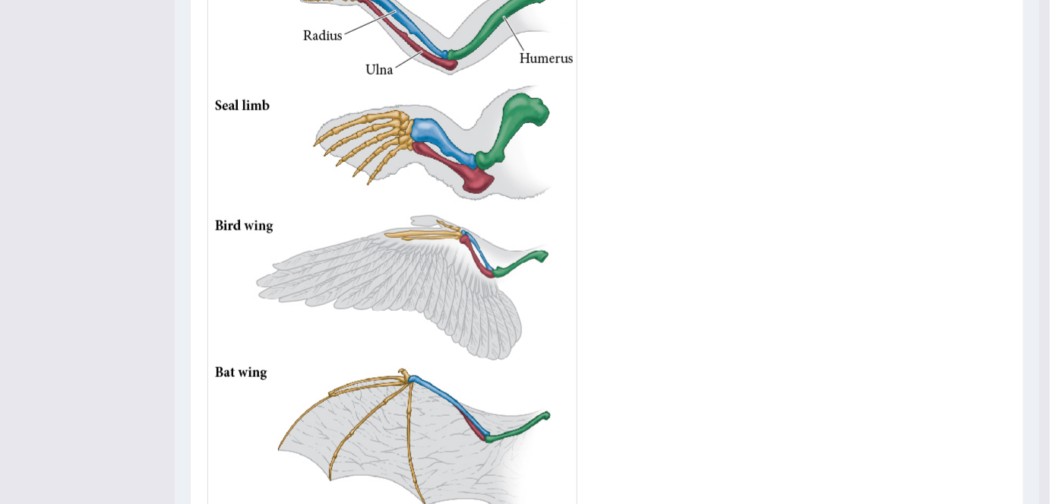
scroll to position [0, 0]
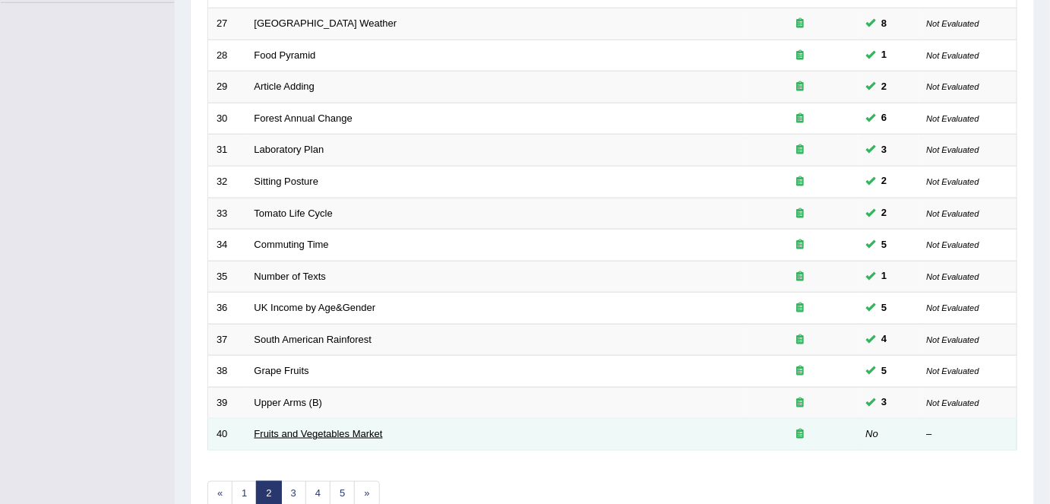
click at [342, 432] on link "Fruits and Vegetables Market" at bounding box center [319, 433] width 128 height 11
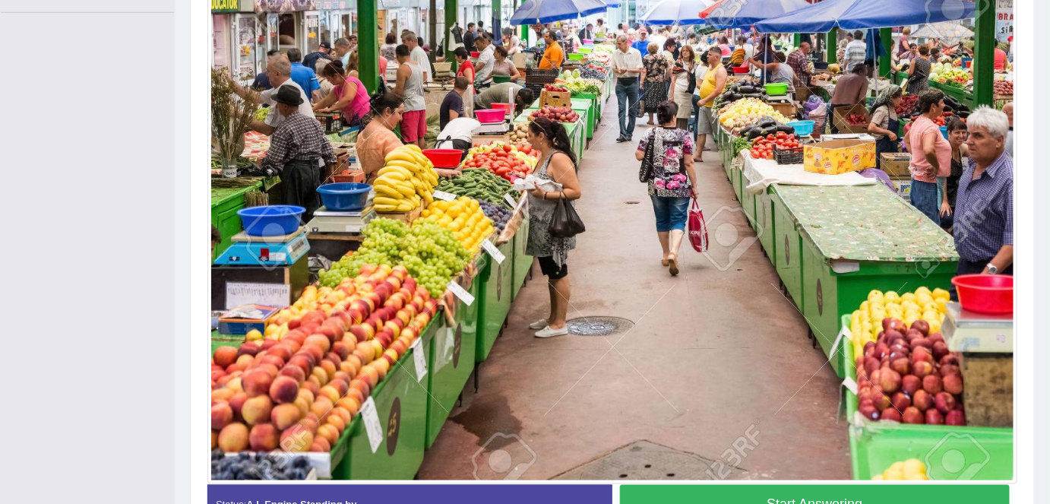
scroll to position [431, 0]
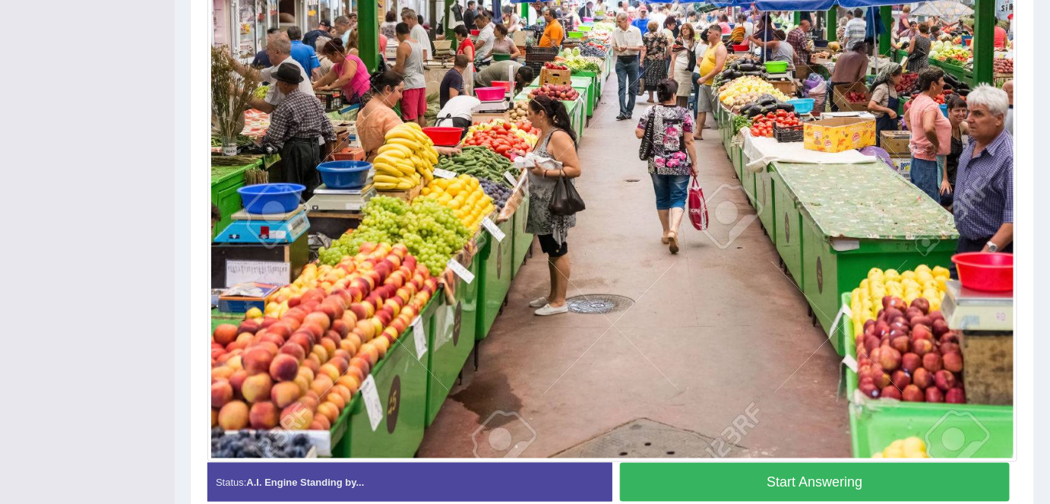
click at [1015, 249] on div at bounding box center [612, 191] width 810 height 542
